Goal: Task Accomplishment & Management: Use online tool/utility

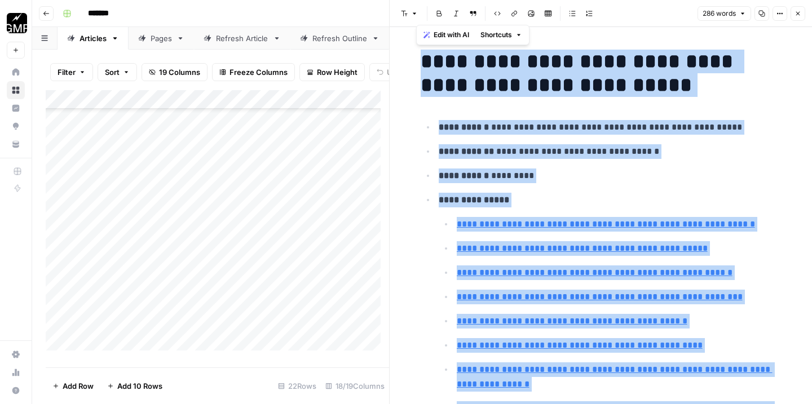
scroll to position [851, 0]
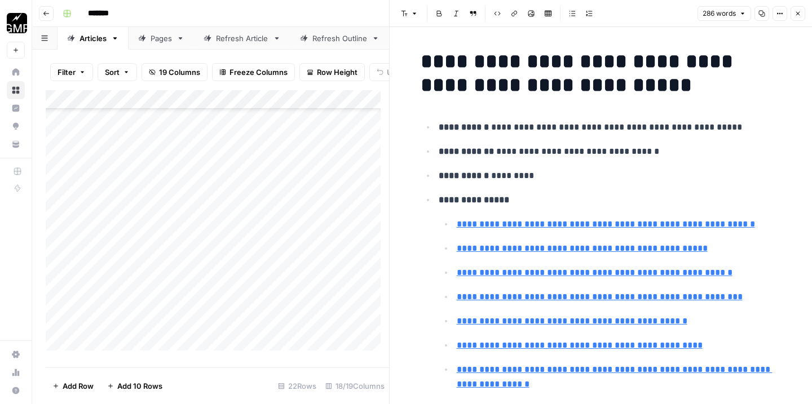
click at [55, 12] on header "Go back *******" at bounding box center [422, 13] width 780 height 27
click at [43, 14] on icon "button" at bounding box center [46, 13] width 7 height 7
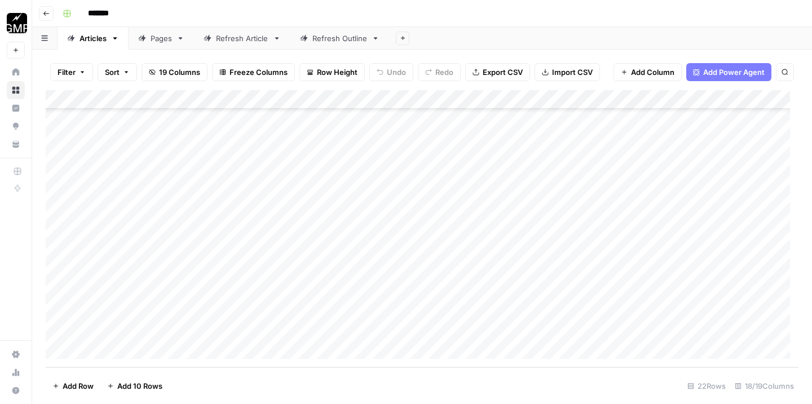
click at [48, 14] on icon "button" at bounding box center [46, 13] width 7 height 7
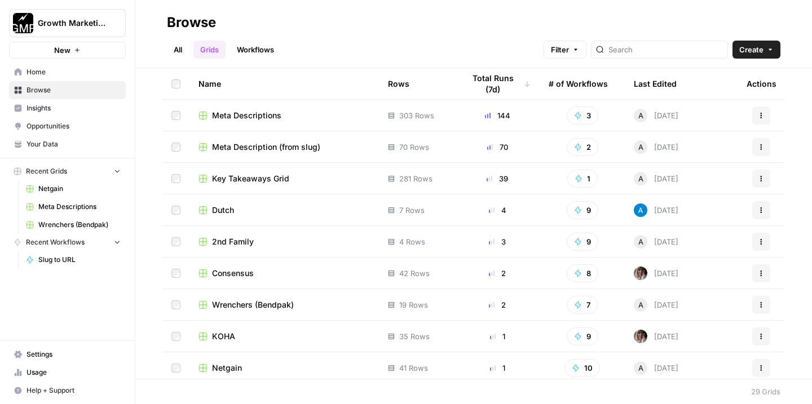
click at [218, 207] on span "Dutch" at bounding box center [223, 210] width 22 height 11
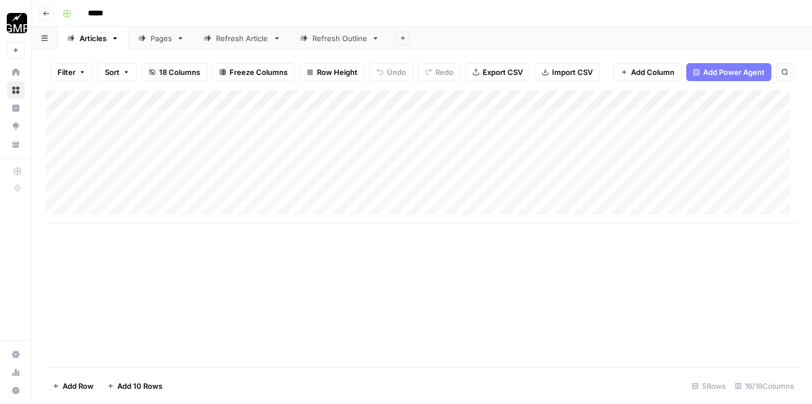
click at [171, 39] on div "Pages" at bounding box center [160, 38] width 21 height 11
click at [367, 98] on div "Add Column" at bounding box center [422, 108] width 752 height 37
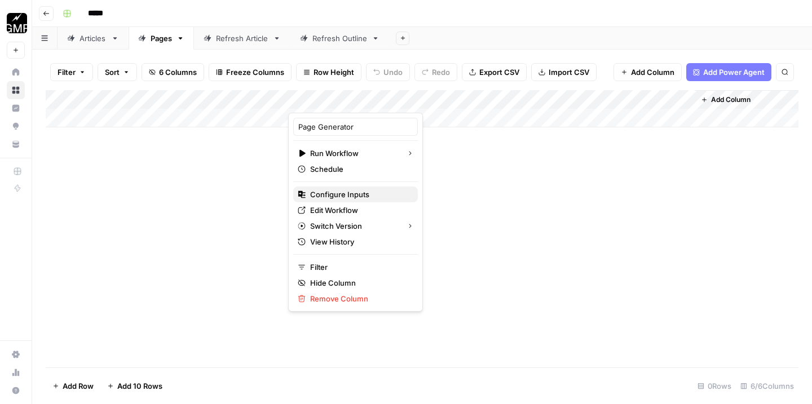
drag, startPoint x: 347, startPoint y: 185, endPoint x: 348, endPoint y: 192, distance: 6.3
click at [347, 186] on div "Page Generator Run Workflow Schedule Configure Inputs Edit Workflow Switch Vers…" at bounding box center [355, 212] width 135 height 199
click at [348, 192] on span "Configure Inputs" at bounding box center [359, 194] width 99 height 11
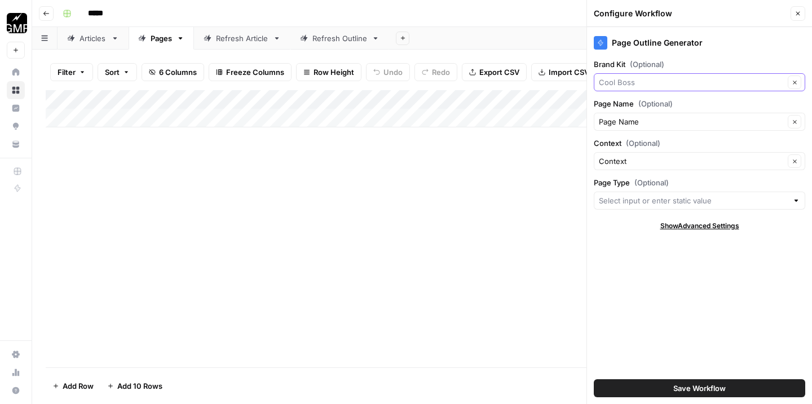
click at [674, 77] on input "Brand Kit (Optional)" at bounding box center [691, 82] width 185 height 11
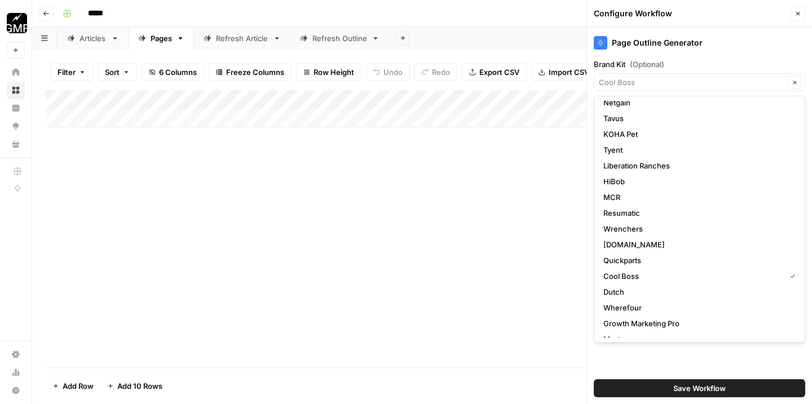
scroll to position [78, 0]
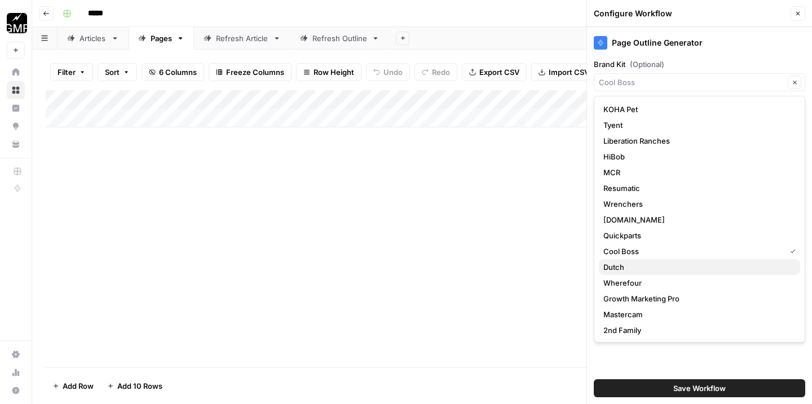
click at [665, 271] on span "Dutch" at bounding box center [697, 267] width 188 height 11
type input "Dutch"
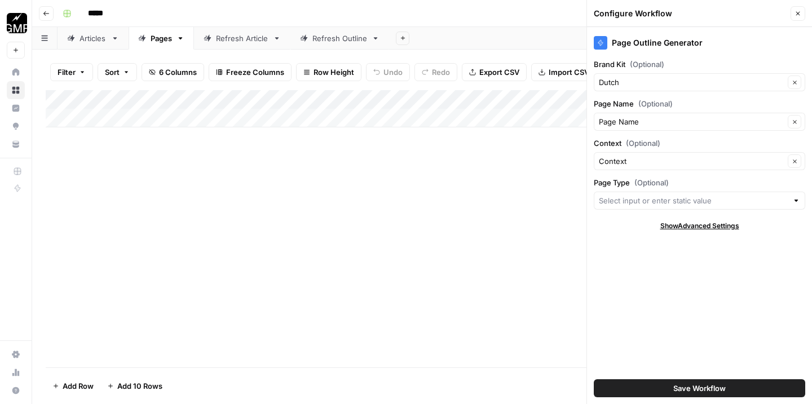
click at [695, 387] on span "Save Workflow" at bounding box center [699, 388] width 52 height 11
